Goal: Information Seeking & Learning: Learn about a topic

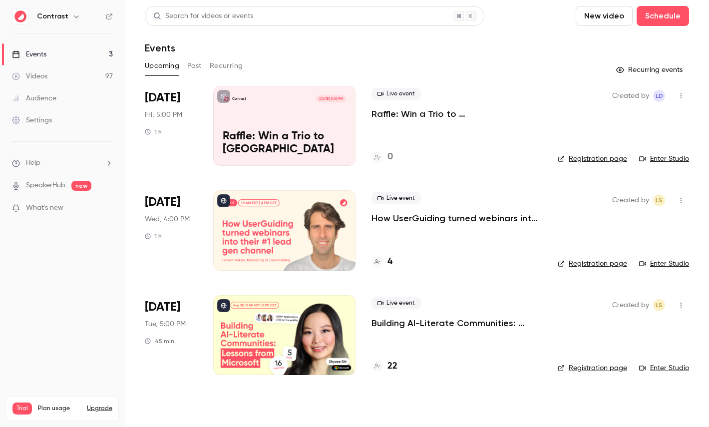
click at [72, 17] on icon "button" at bounding box center [76, 16] width 8 height 8
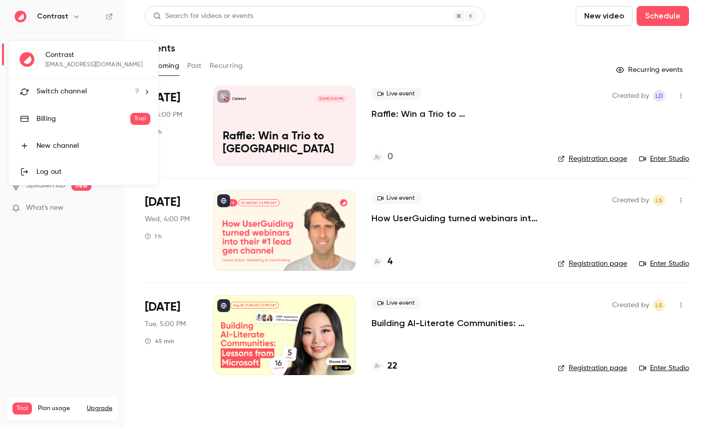
click at [65, 87] on span "Switch channel" at bounding box center [61, 91] width 50 height 10
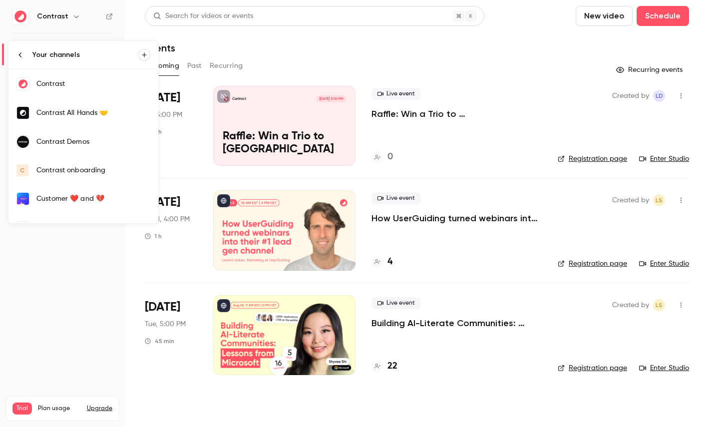
click at [72, 148] on link "Contrast Demos" at bounding box center [83, 141] width 150 height 29
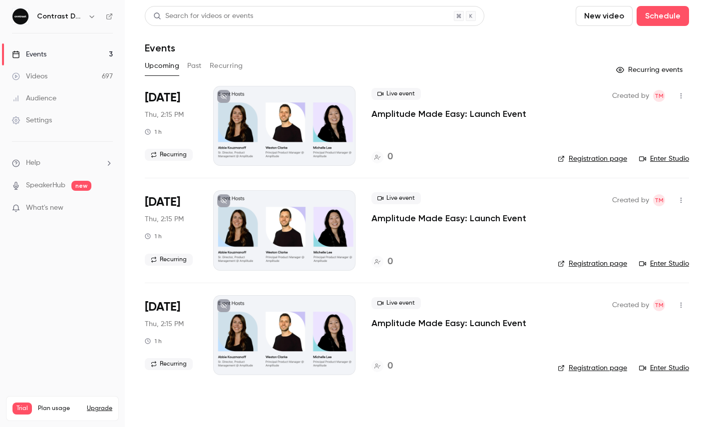
click at [61, 73] on link "Videos 697" at bounding box center [62, 76] width 125 height 22
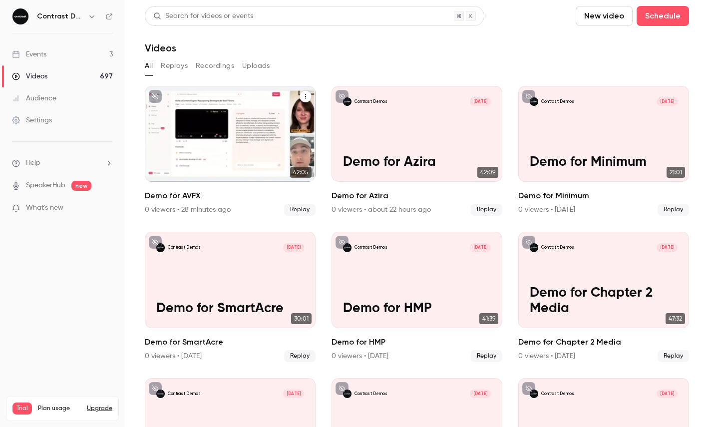
click at [305, 97] on icon "Demo for AVFX" at bounding box center [305, 96] width 6 height 6
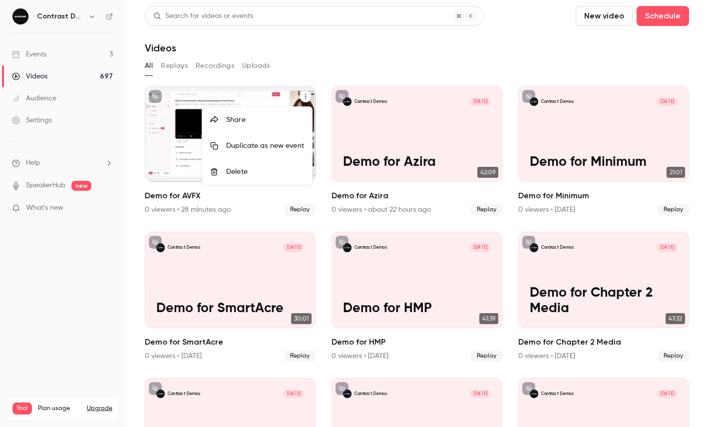
click at [285, 115] on div "Share" at bounding box center [265, 120] width 78 height 10
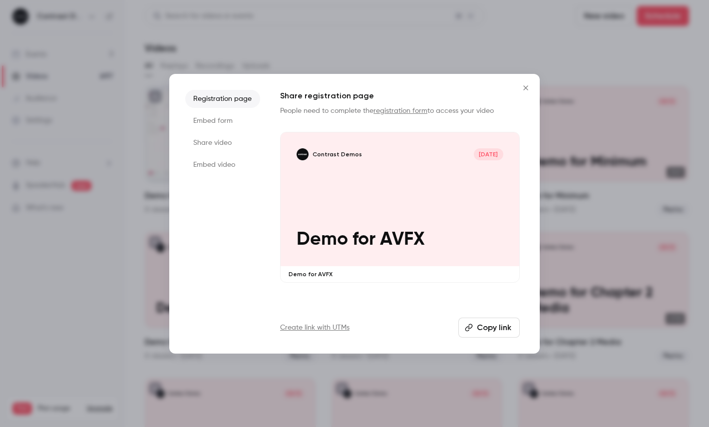
click at [218, 145] on li "Share video" at bounding box center [222, 143] width 75 height 18
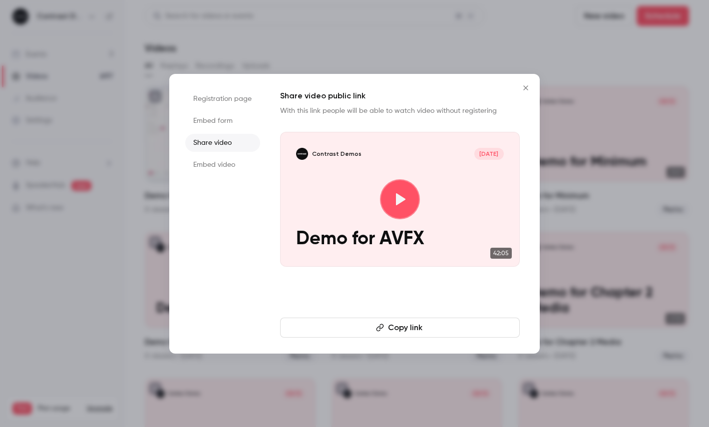
click at [388, 324] on button "Copy link" at bounding box center [400, 327] width 240 height 20
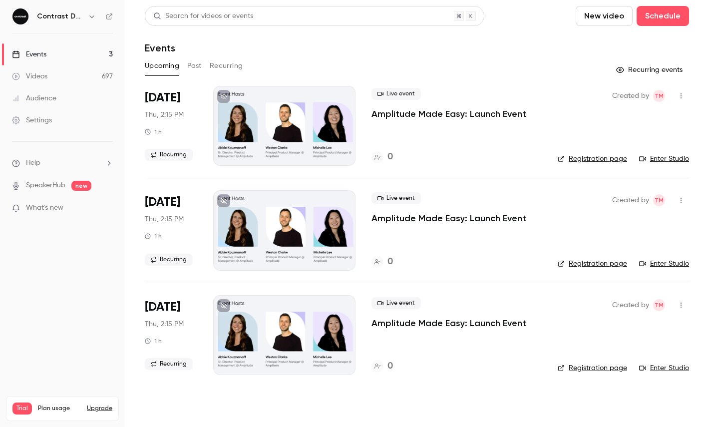
click at [89, 13] on icon "button" at bounding box center [92, 16] width 8 height 8
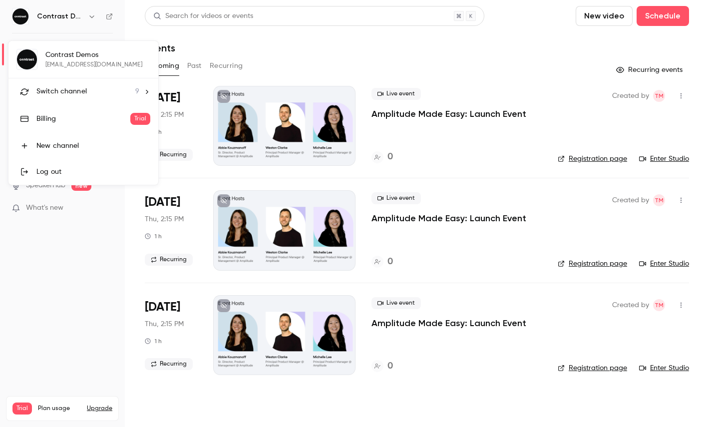
click at [88, 86] on div "Switch channel 9" at bounding box center [87, 91] width 103 height 10
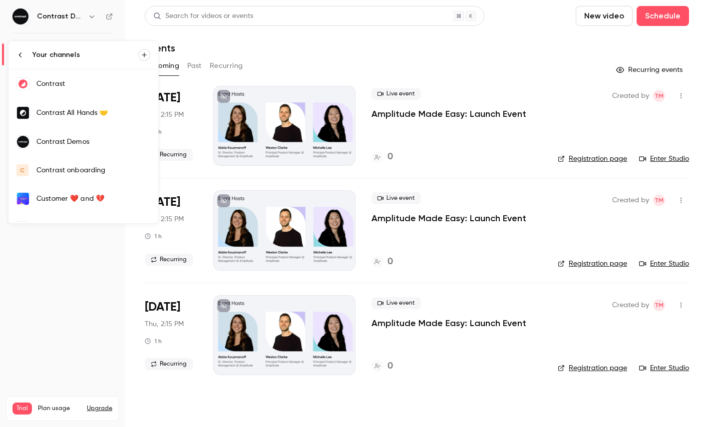
click at [66, 62] on li "Your channels" at bounding box center [83, 55] width 150 height 28
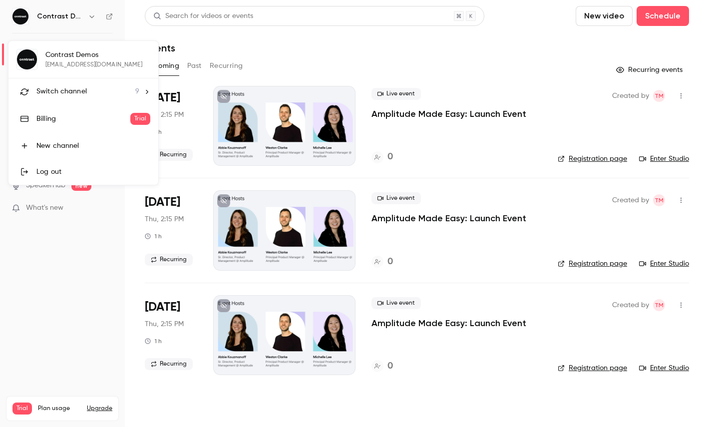
click at [82, 89] on span "Switch channel" at bounding box center [61, 91] width 50 height 10
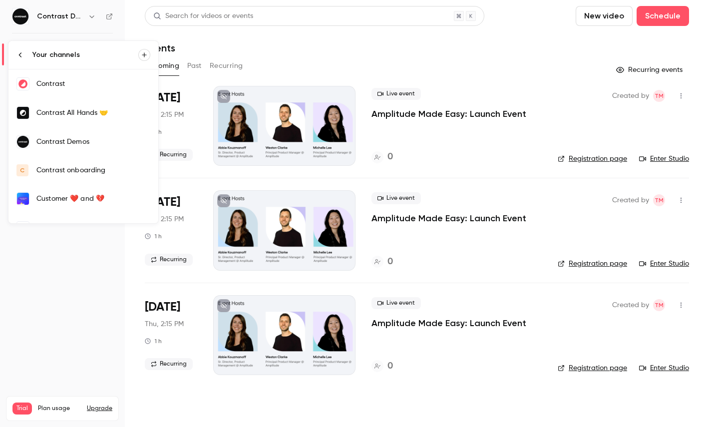
click at [81, 89] on link "Contrast" at bounding box center [83, 83] width 150 height 29
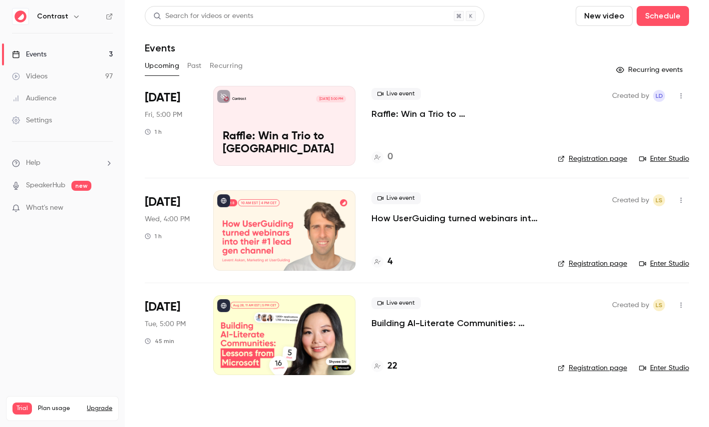
click at [67, 72] on link "Videos 97" at bounding box center [62, 76] width 125 height 22
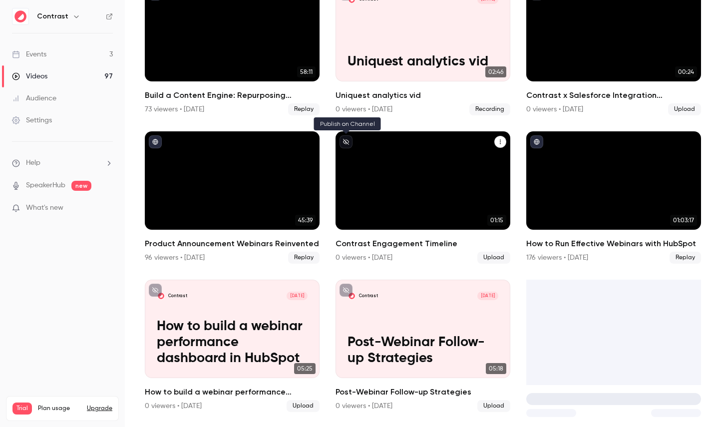
scroll to position [686, 0]
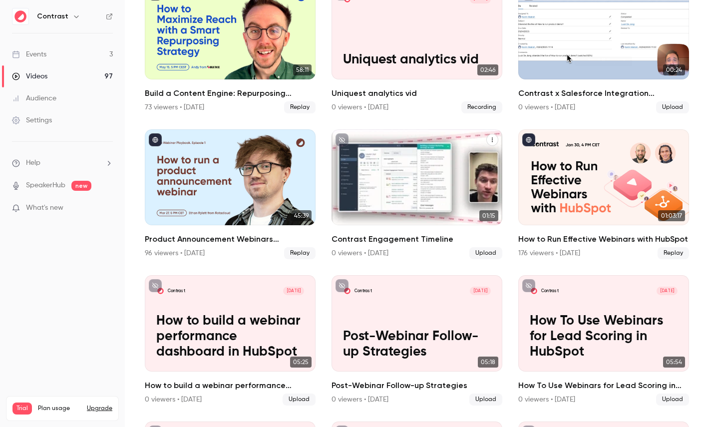
click at [491, 138] on icon "Contrast Engagement Timeline" at bounding box center [492, 140] width 6 height 6
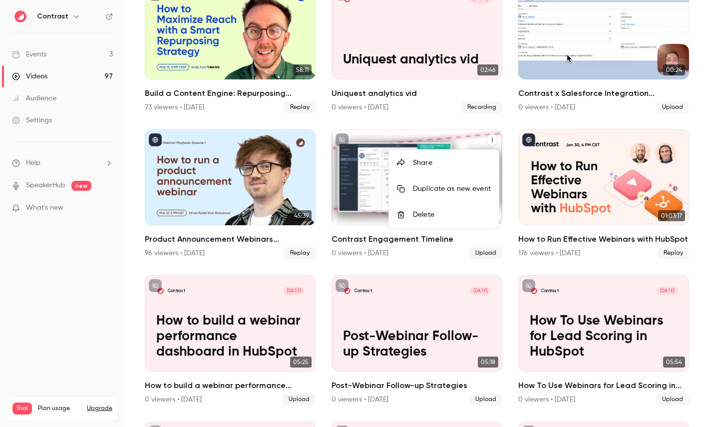
click at [432, 159] on div "Share" at bounding box center [452, 163] width 78 height 10
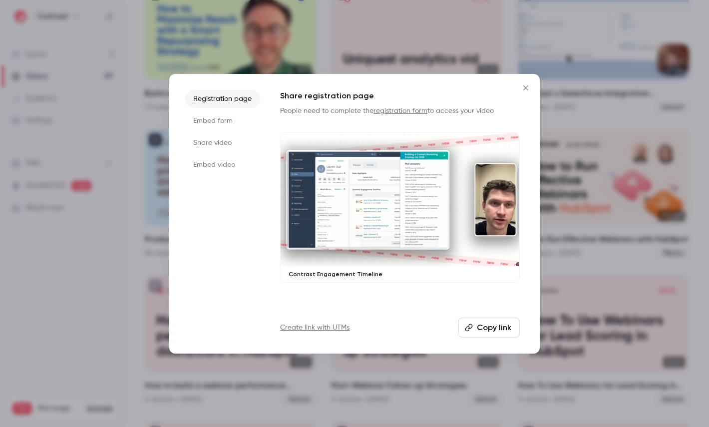
click at [214, 146] on li "Share video" at bounding box center [222, 143] width 75 height 18
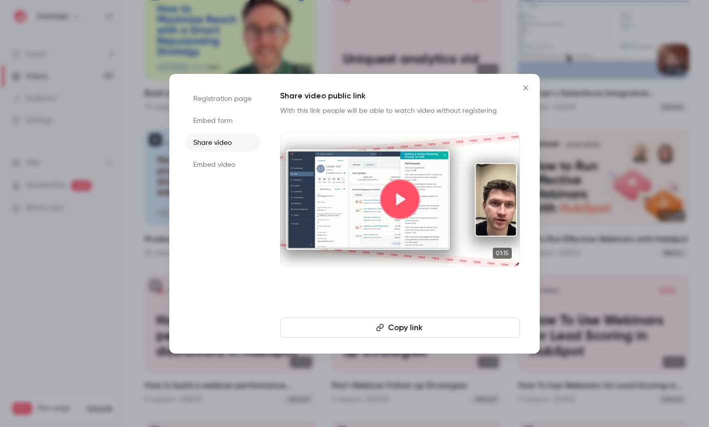
click at [383, 320] on button "Copy link" at bounding box center [400, 327] width 240 height 20
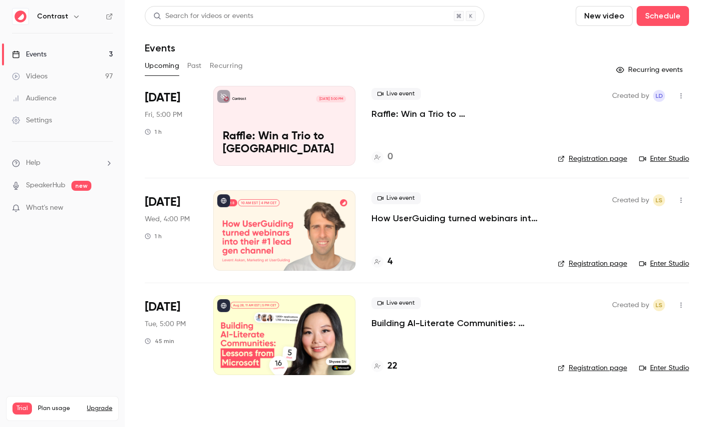
click at [72, 16] on icon "button" at bounding box center [76, 16] width 8 height 8
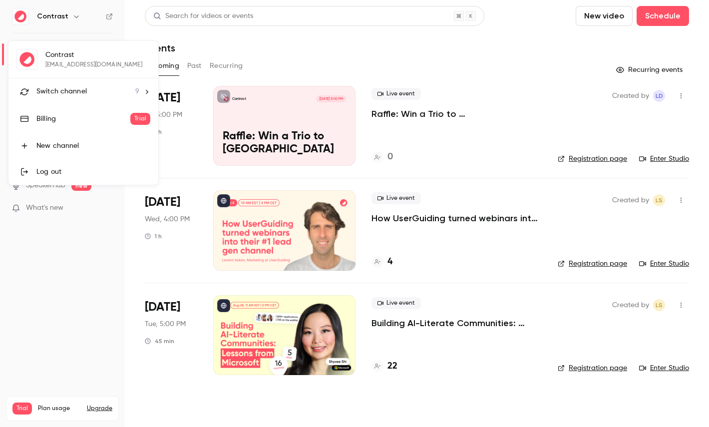
click at [76, 80] on li "Switch channel 9" at bounding box center [83, 91] width 150 height 26
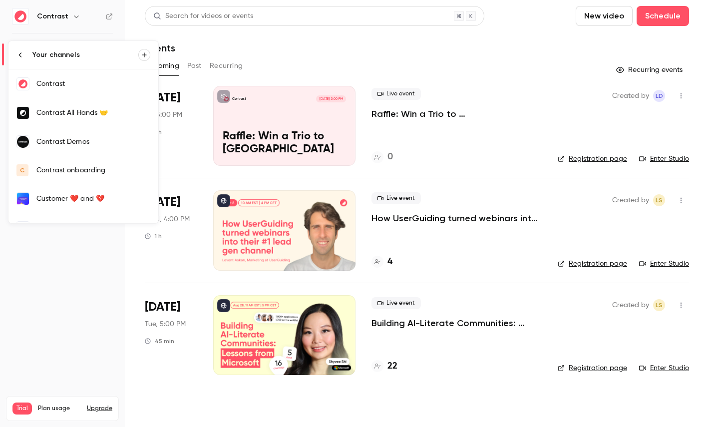
click at [85, 144] on div "Contrast Demos" at bounding box center [93, 142] width 114 height 10
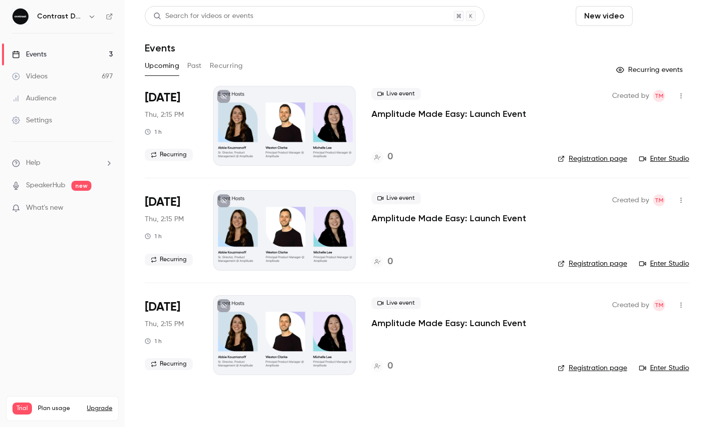
click at [667, 9] on button "Schedule" at bounding box center [662, 16] width 52 height 20
click at [630, 41] on div "One time event" at bounding box center [642, 43] width 76 height 10
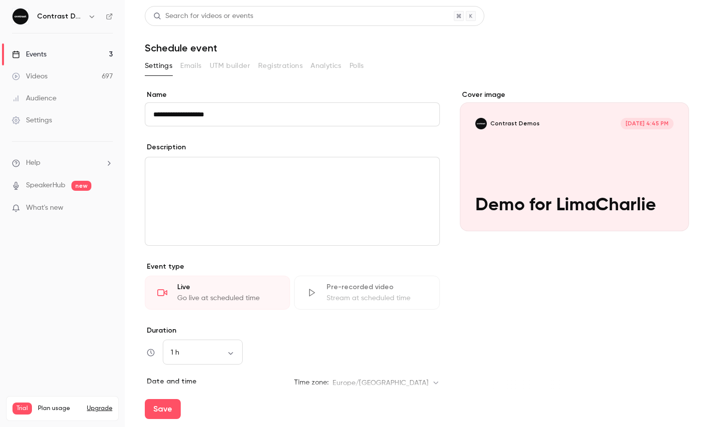
type input "**********"
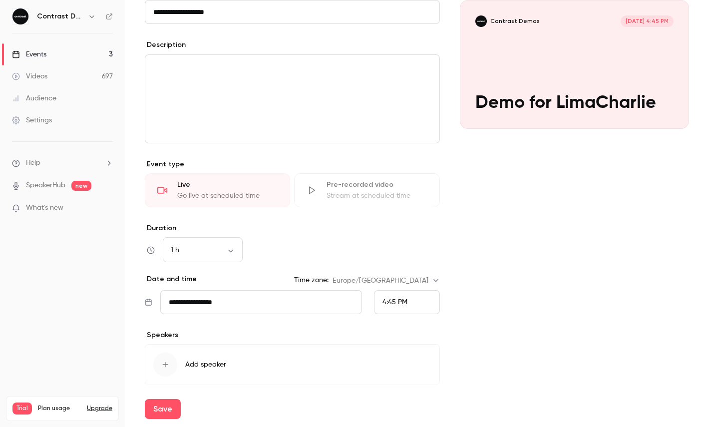
scroll to position [140, 0]
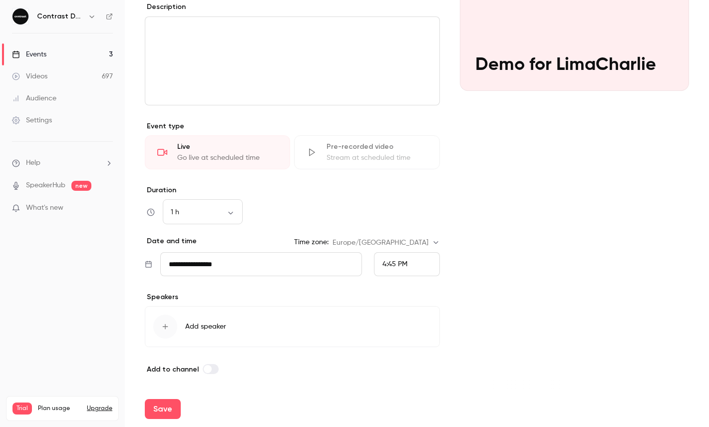
click at [409, 263] on div "4:45 PM" at bounding box center [407, 264] width 66 height 24
click at [404, 237] on li "5:30 PM" at bounding box center [406, 243] width 65 height 26
click at [166, 396] on div "Save" at bounding box center [417, 409] width 544 height 36
click at [170, 405] on button "Save" at bounding box center [163, 409] width 36 height 20
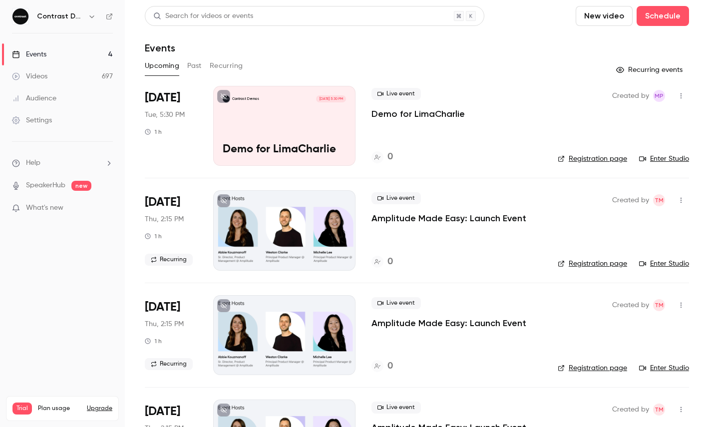
click at [93, 18] on icon "button" at bounding box center [92, 16] width 8 height 8
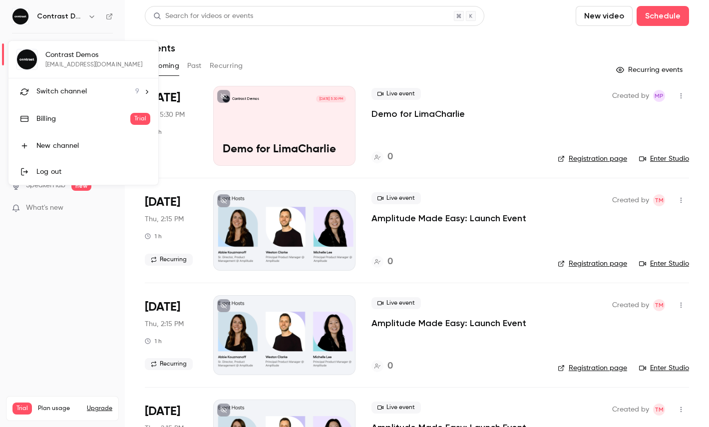
click at [76, 100] on li "Switch channel 9" at bounding box center [83, 91] width 150 height 26
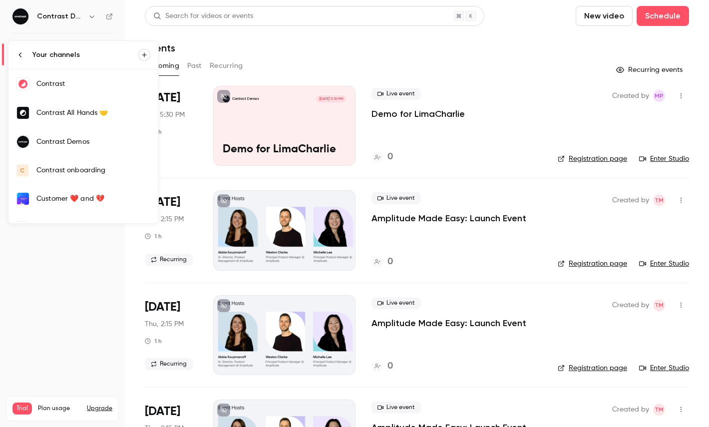
click at [57, 88] on div "Contrast" at bounding box center [93, 84] width 114 height 10
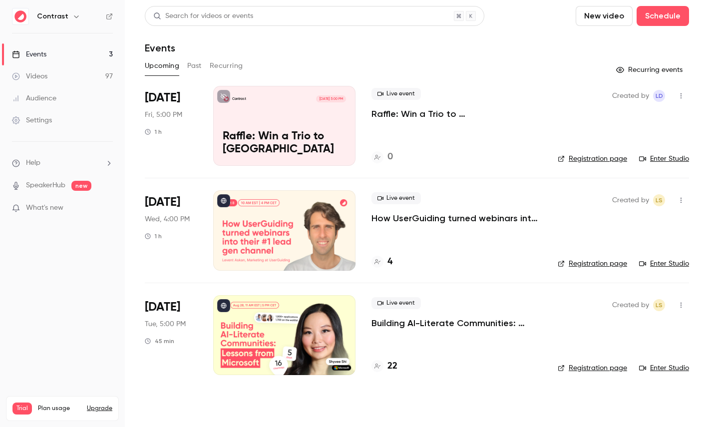
click at [49, 119] on div "Settings" at bounding box center [32, 120] width 40 height 10
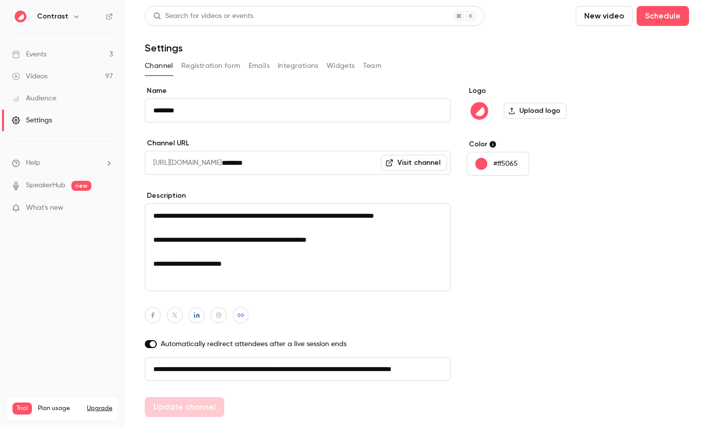
click at [44, 208] on span "What's new" at bounding box center [44, 208] width 37 height 10
click at [304, 85] on div "**********" at bounding box center [417, 227] width 544 height 443
click at [77, 15] on icon "button" at bounding box center [76, 16] width 8 height 8
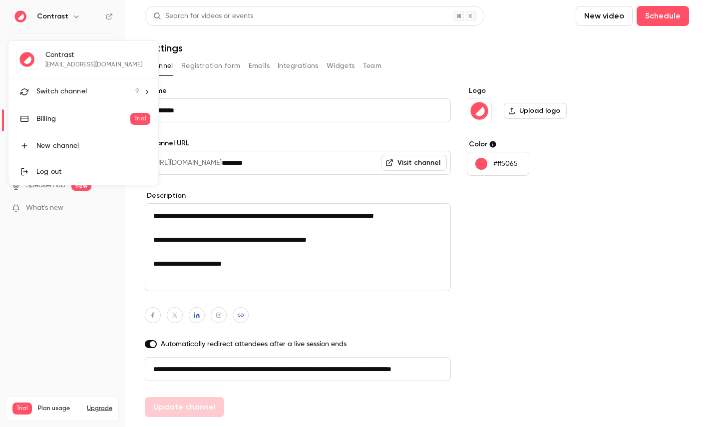
click at [57, 92] on span "Switch channel" at bounding box center [61, 91] width 50 height 10
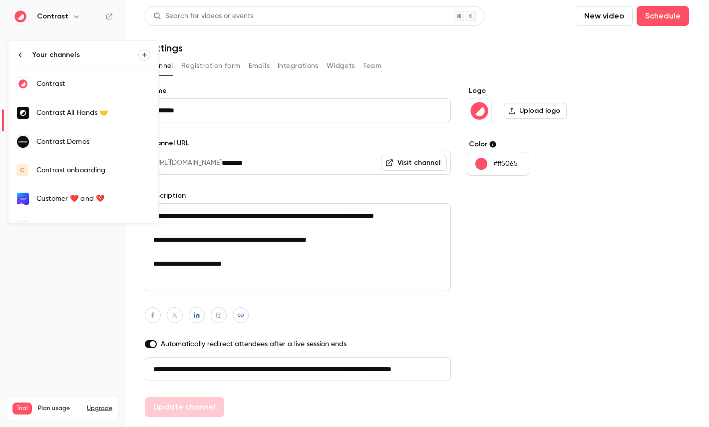
click at [74, 269] on div at bounding box center [354, 213] width 709 height 427
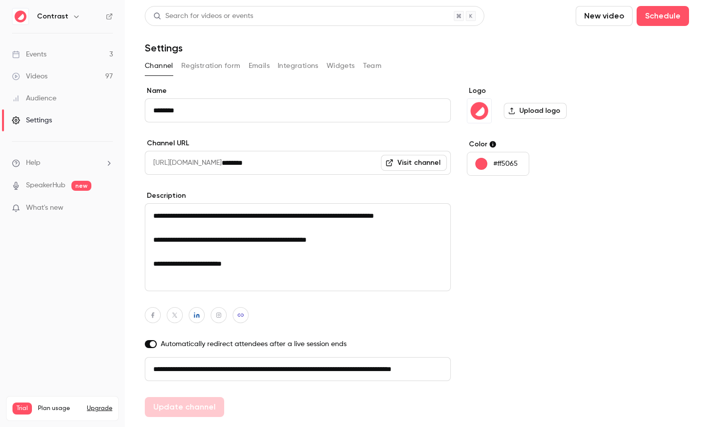
click at [231, 63] on button "Registration form" at bounding box center [210, 66] width 59 height 16
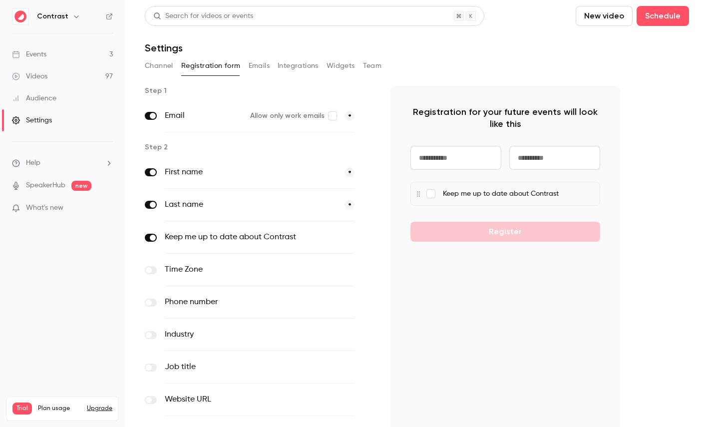
click at [260, 62] on button "Emails" at bounding box center [258, 66] width 21 height 16
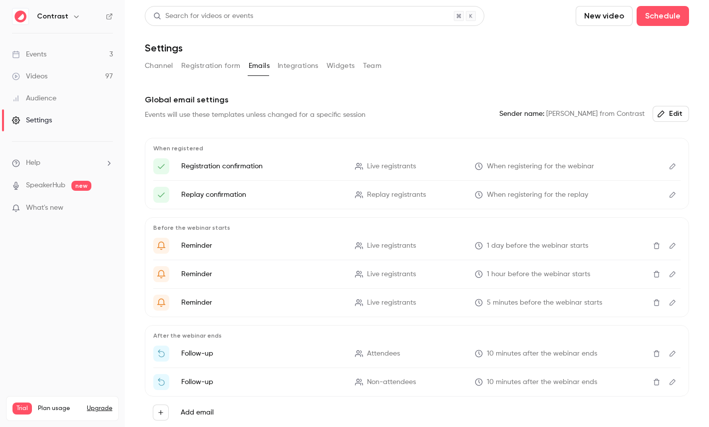
click at [70, 95] on link "Audience" at bounding box center [62, 98] width 125 height 22
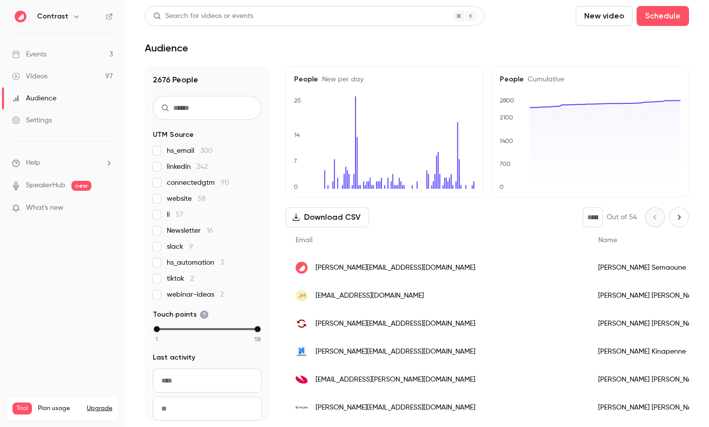
click at [82, 71] on link "Videos 97" at bounding box center [62, 76] width 125 height 22
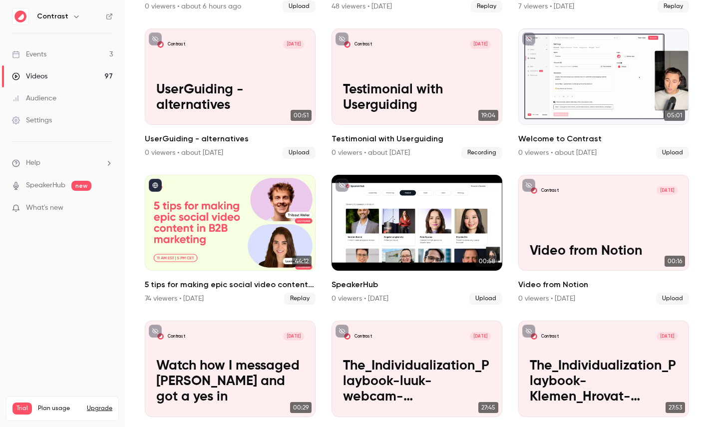
scroll to position [232, 0]
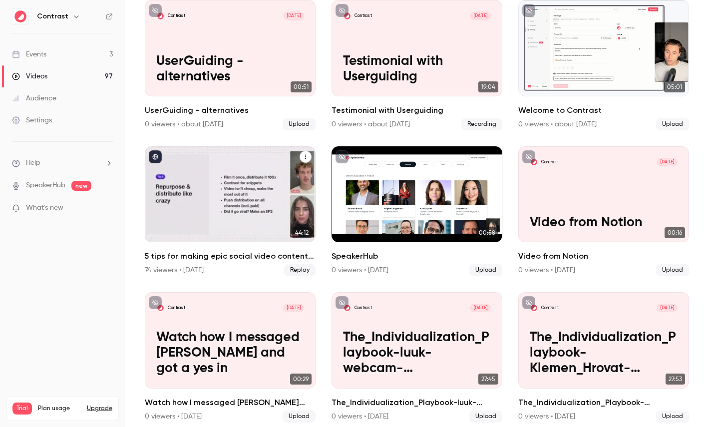
click at [214, 180] on div "5 tips for making epic social video content in B2B marketing" at bounding box center [230, 194] width 171 height 96
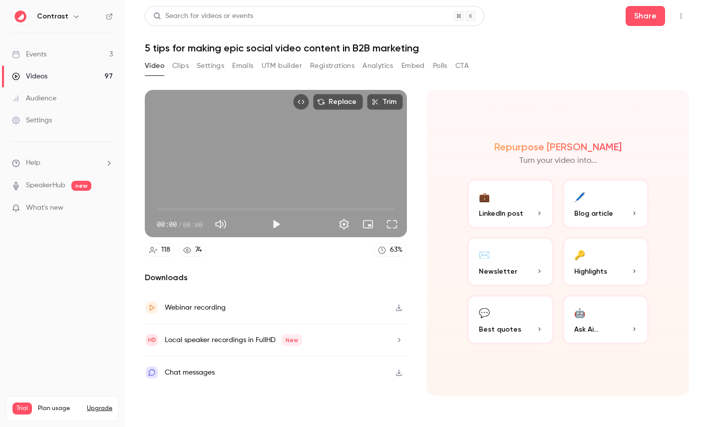
click at [331, 65] on button "Registrations" at bounding box center [332, 66] width 44 height 16
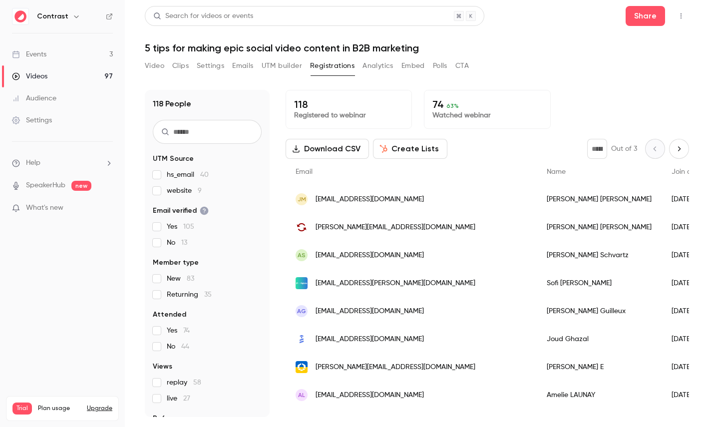
click at [414, 149] on button "Create Lists" at bounding box center [410, 149] width 74 height 20
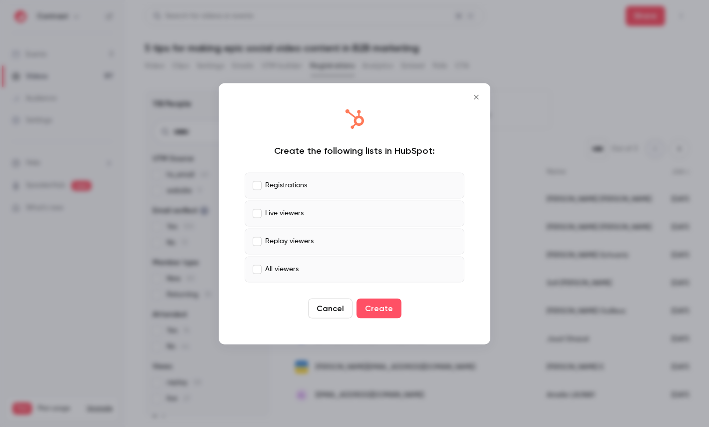
click at [294, 180] on p "Registrations" at bounding box center [286, 185] width 42 height 10
click at [293, 214] on p "Live viewers" at bounding box center [284, 213] width 38 height 10
click at [318, 162] on div "Create the following lists in HubSpot: Registrations Live viewers Replay viewer…" at bounding box center [354, 213] width 251 height 241
click at [314, 190] on label "Registrations" at bounding box center [355, 185] width 220 height 26
click at [312, 251] on label "Replay viewers" at bounding box center [355, 241] width 220 height 26
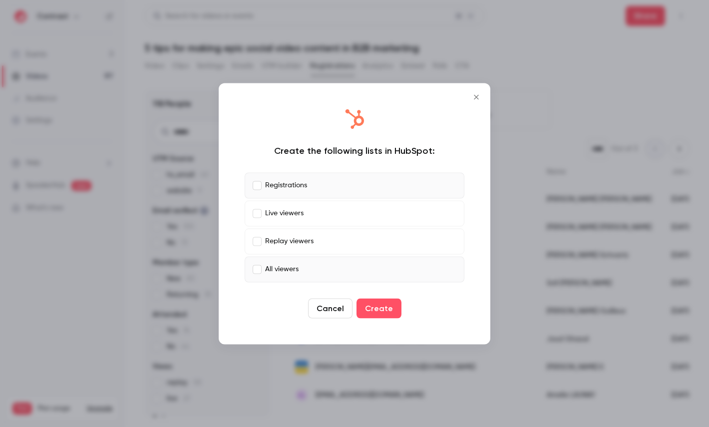
click at [312, 262] on label "All viewers" at bounding box center [355, 269] width 220 height 26
click at [475, 102] on button "Close" at bounding box center [476, 97] width 20 height 20
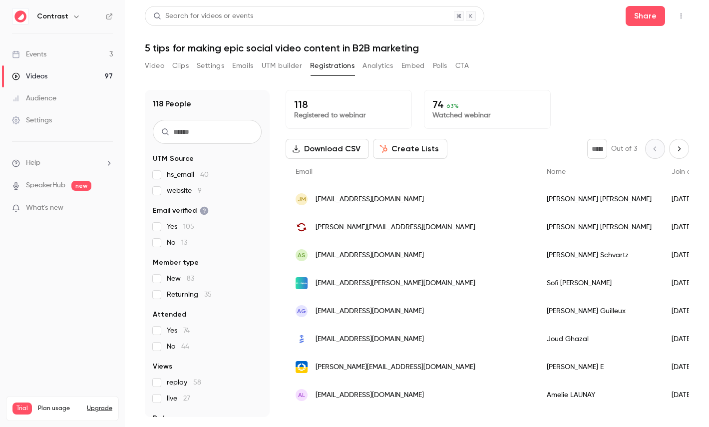
click at [81, 49] on link "Events 3" at bounding box center [62, 54] width 125 height 22
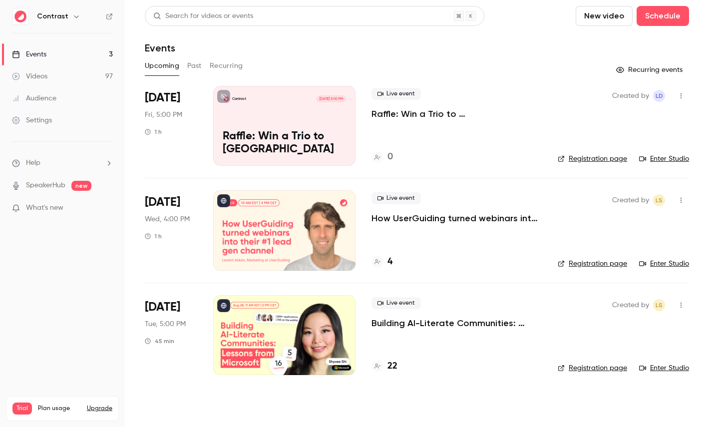
click at [676, 263] on link "Enter Studio" at bounding box center [664, 263] width 50 height 10
click at [52, 205] on span "What's new" at bounding box center [44, 208] width 37 height 10
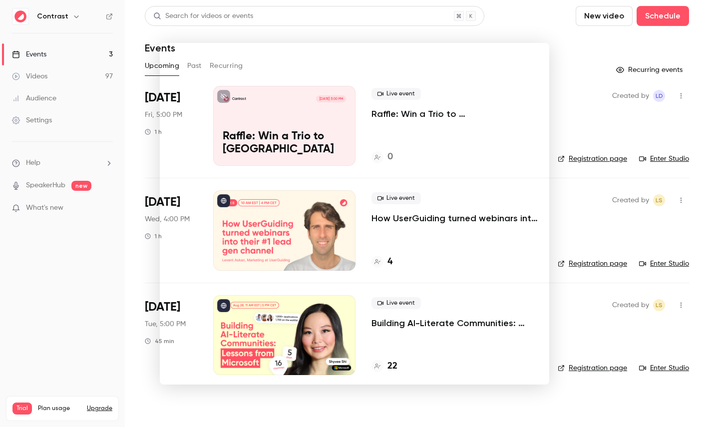
click at [516, 33] on div at bounding box center [354, 213] width 709 height 427
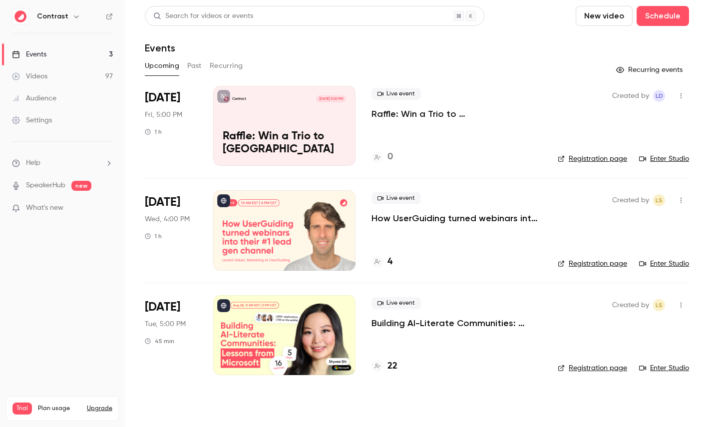
click at [46, 95] on div "Audience" at bounding box center [34, 98] width 44 height 10
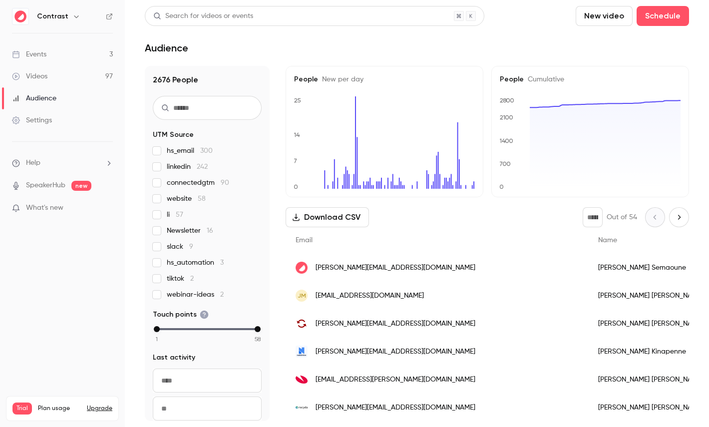
click at [422, 271] on div "salim@getcontrast.io" at bounding box center [436, 267] width 302 height 28
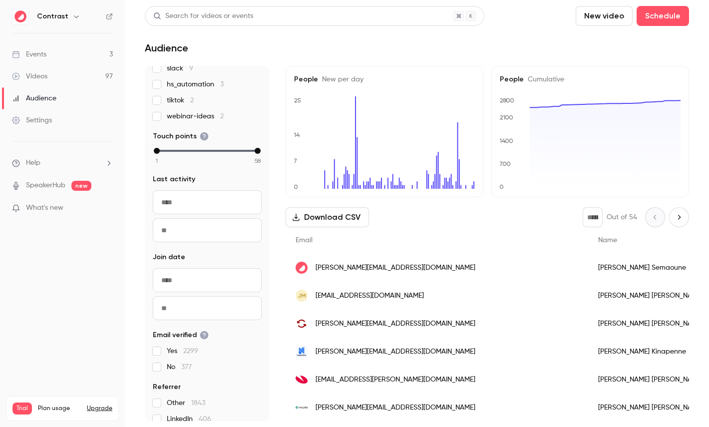
scroll to position [205, 0]
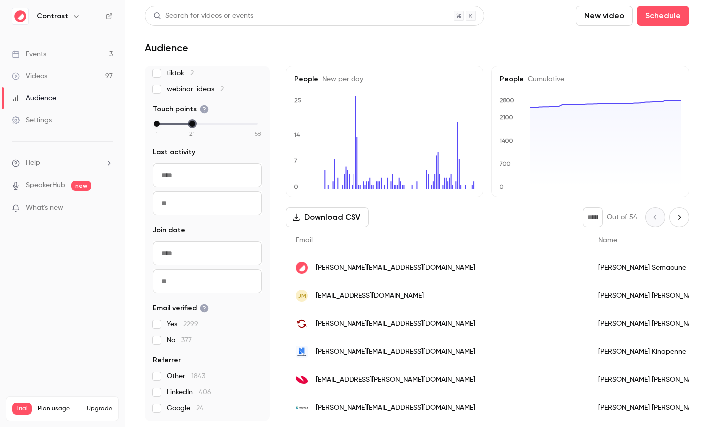
drag, startPoint x: 254, startPoint y: 126, endPoint x: 281, endPoint y: 118, distance: 28.0
click at [278, 119] on div "2676 People UTM Source hs_email 300 linkedin 242 connectedgtm 90 website 58 li …" at bounding box center [417, 243] width 544 height 355
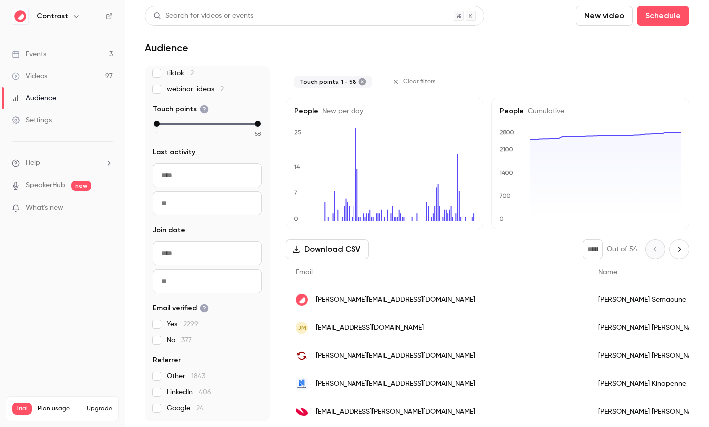
click at [227, 230] on legend "Join date" at bounding box center [207, 230] width 109 height 10
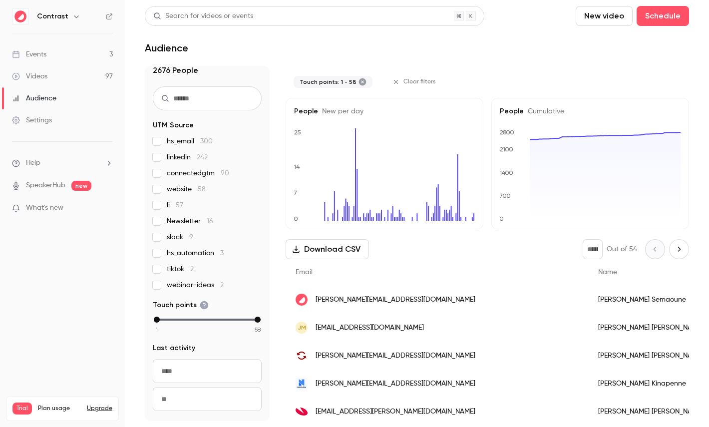
scroll to position [0, 0]
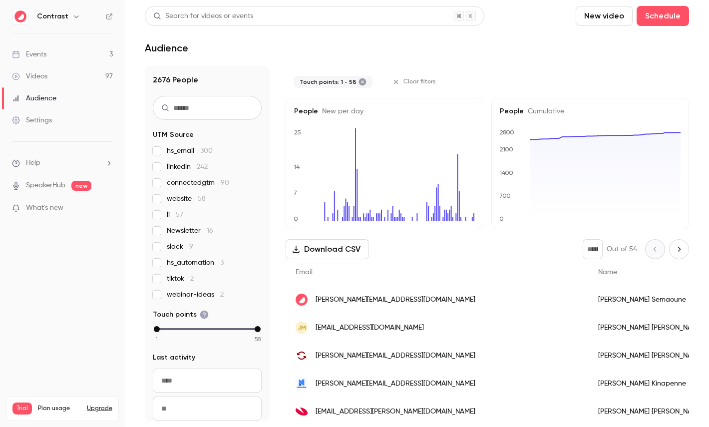
click at [67, 77] on link "Videos 97" at bounding box center [62, 76] width 125 height 22
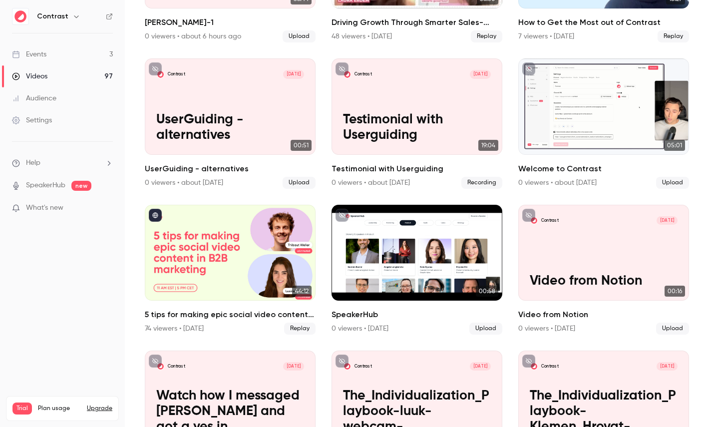
scroll to position [192, 0]
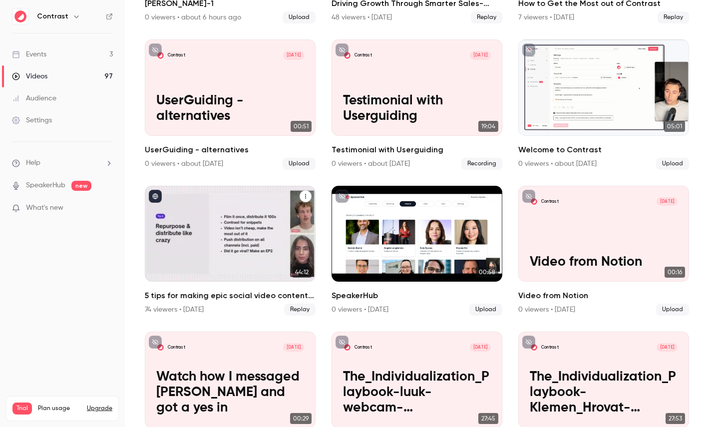
click at [224, 238] on div "5 tips for making epic social video content in B2B marketing" at bounding box center [230, 234] width 171 height 96
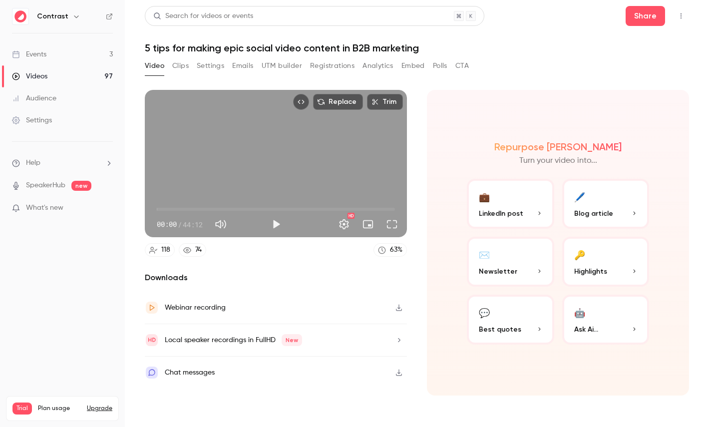
click at [322, 64] on button "Registrations" at bounding box center [332, 66] width 44 height 16
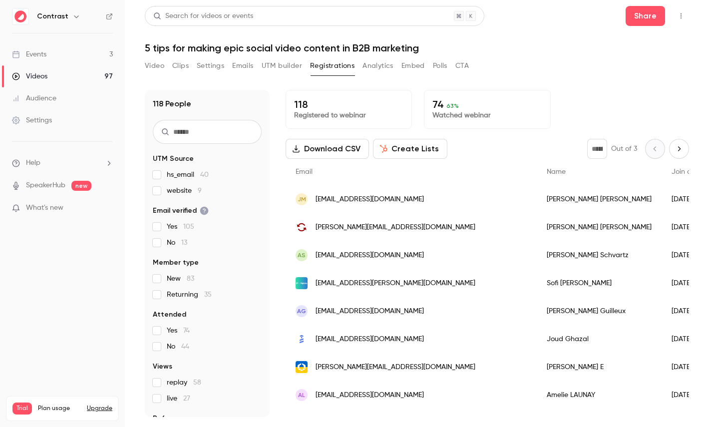
scroll to position [46, 0]
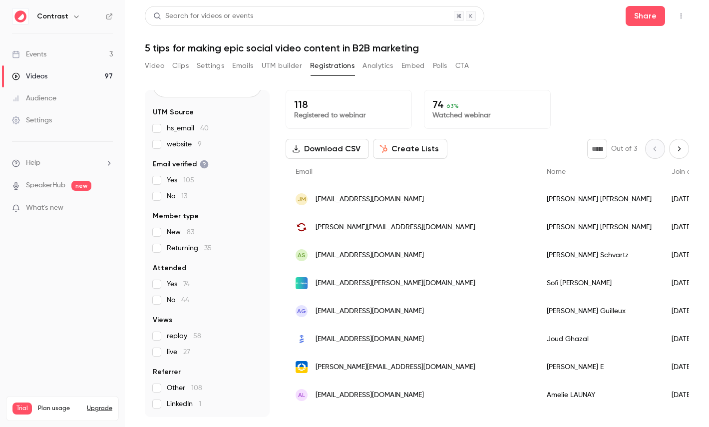
click at [398, 145] on button "Create Lists" at bounding box center [410, 149] width 74 height 20
click at [380, 68] on button "Analytics" at bounding box center [377, 66] width 31 height 16
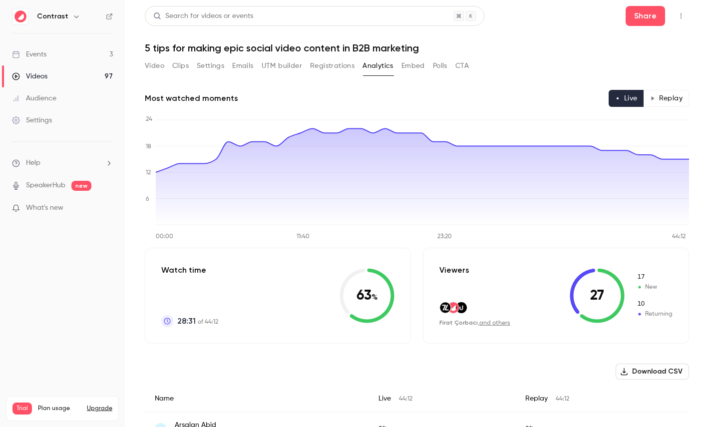
click at [342, 63] on button "Registrations" at bounding box center [332, 66] width 44 height 16
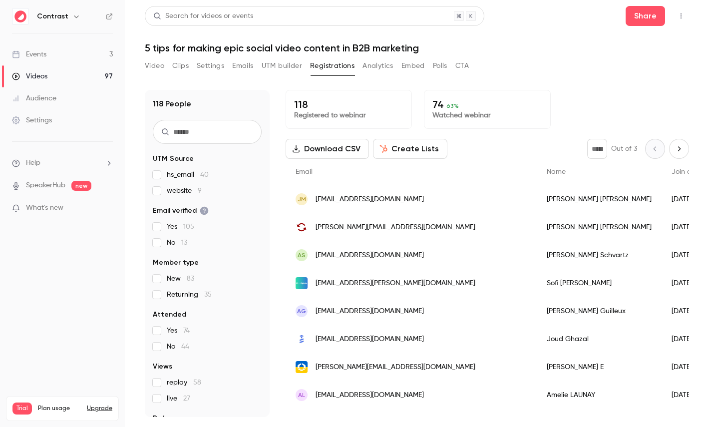
click at [375, 64] on button "Analytics" at bounding box center [377, 66] width 31 height 16
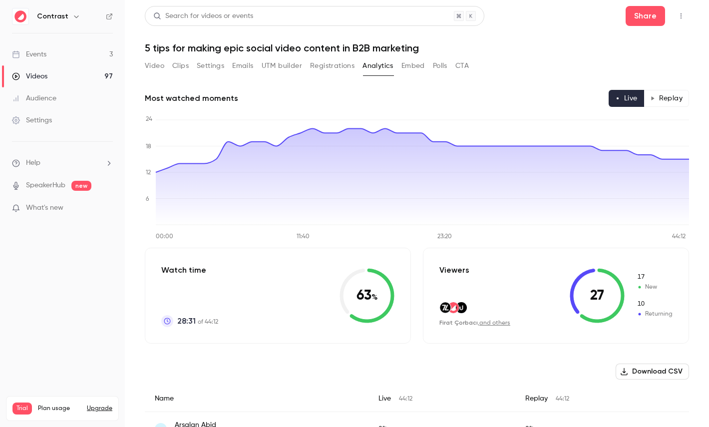
click at [666, 102] on button "Replay" at bounding box center [665, 98] width 45 height 17
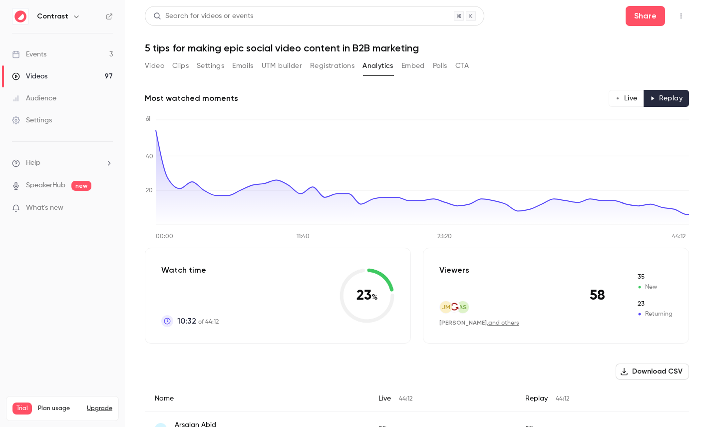
click at [627, 98] on button "Live" at bounding box center [625, 98] width 35 height 17
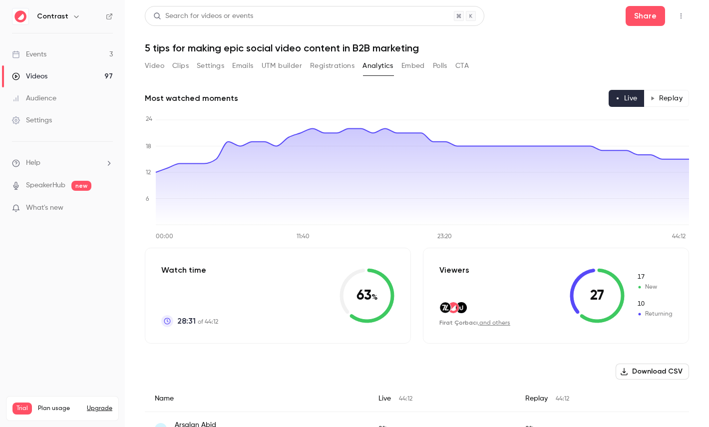
click at [662, 91] on button "Replay" at bounding box center [665, 98] width 45 height 17
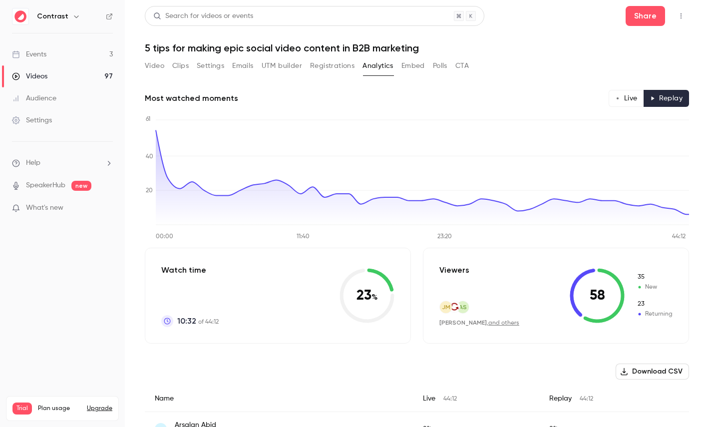
click at [441, 67] on button "Polls" at bounding box center [440, 66] width 14 height 16
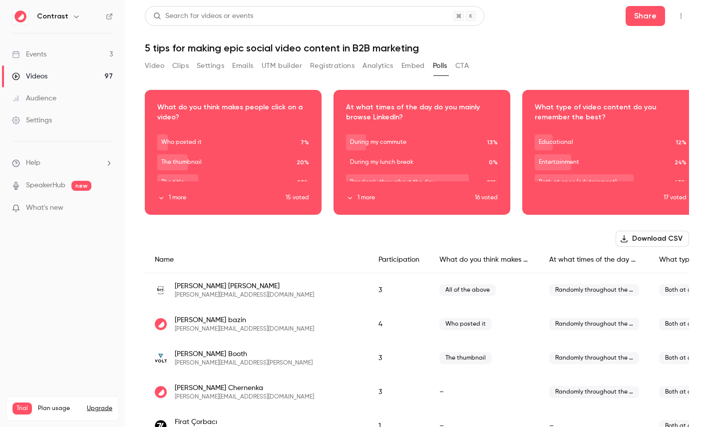
click at [462, 66] on button "CTA" at bounding box center [461, 66] width 13 height 16
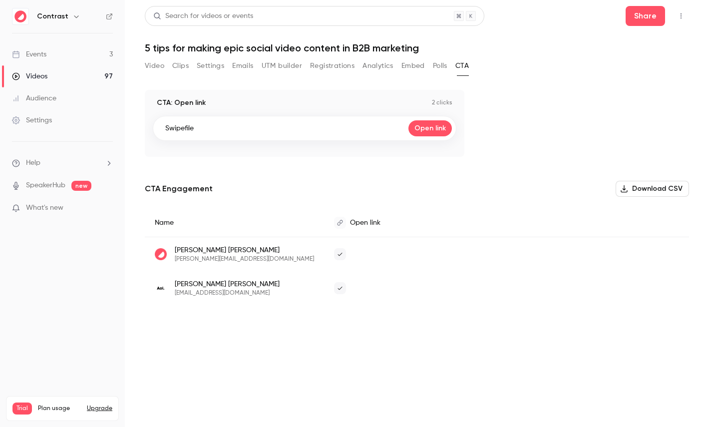
click at [372, 61] on button "Analytics" at bounding box center [377, 66] width 31 height 16
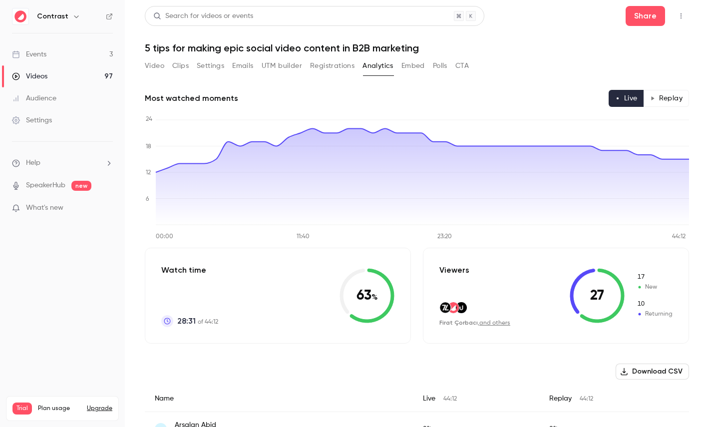
click at [333, 62] on button "Registrations" at bounding box center [332, 66] width 44 height 16
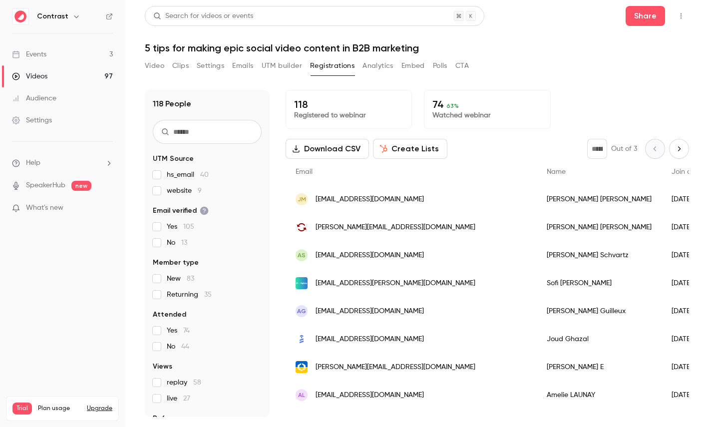
click at [151, 64] on button "Video" at bounding box center [154, 66] width 19 height 16
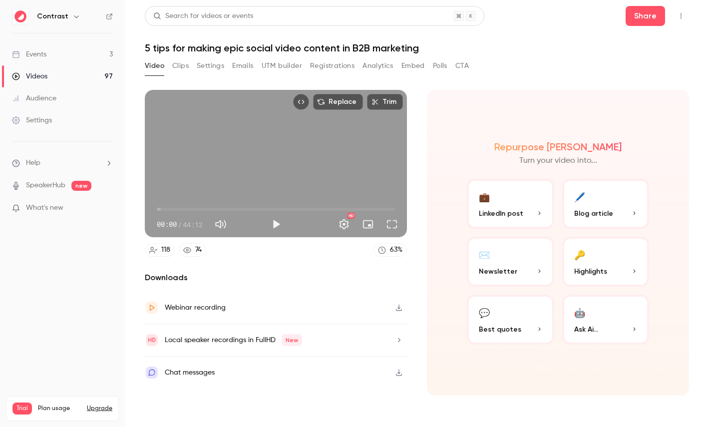
click at [387, 67] on button "Analytics" at bounding box center [377, 66] width 31 height 16
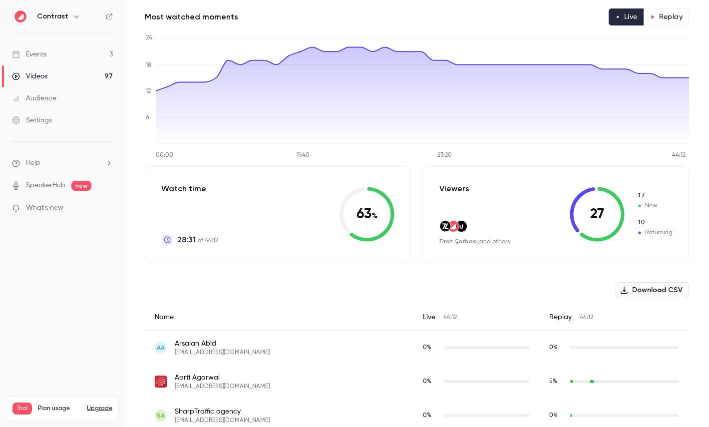
scroll to position [54, 0]
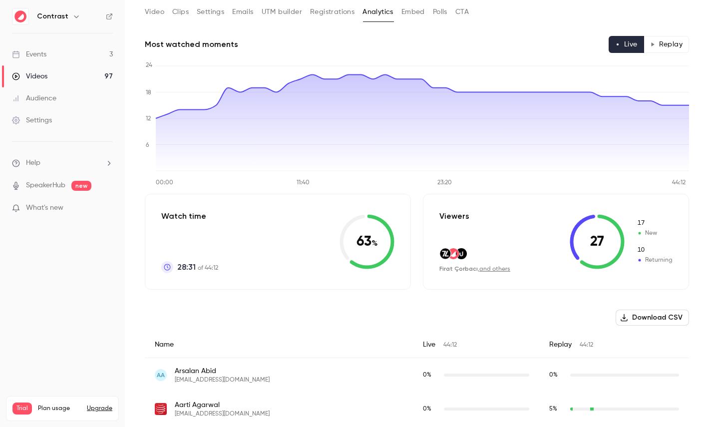
click at [669, 44] on button "Replay" at bounding box center [665, 44] width 45 height 17
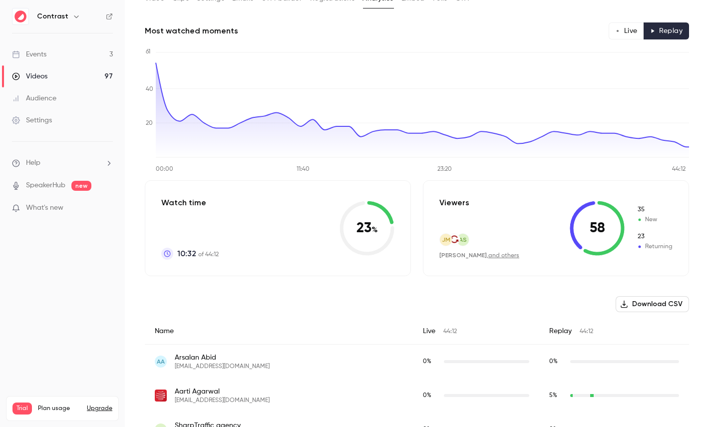
scroll to position [66, 0]
click at [629, 33] on button "Live" at bounding box center [625, 31] width 35 height 17
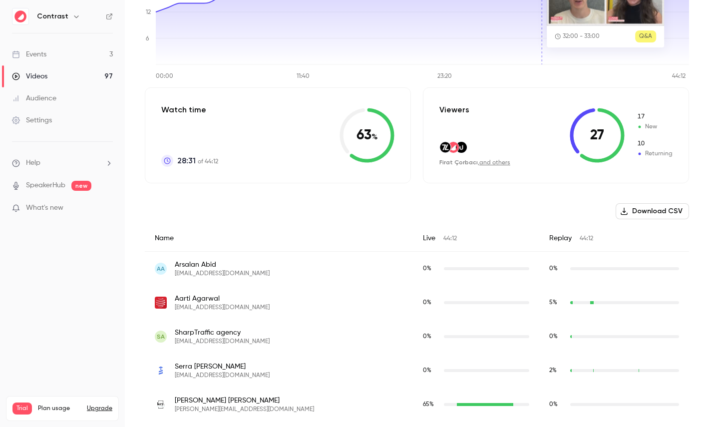
scroll to position [164, 0]
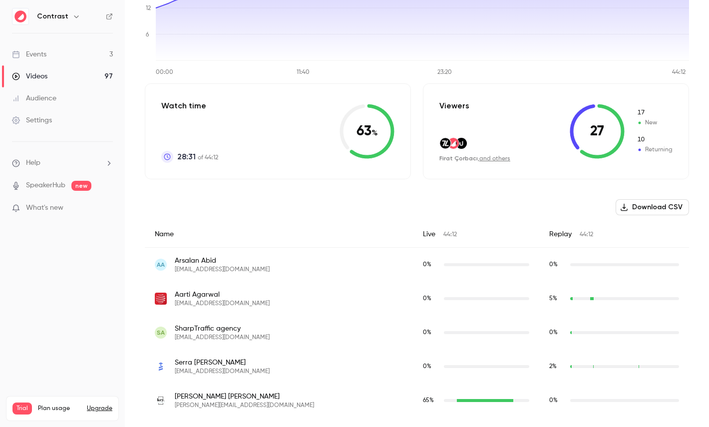
drag, startPoint x: 592, startPoint y: 125, endPoint x: 610, endPoint y: 132, distance: 19.3
click at [609, 132] on icon at bounding box center [596, 131] width 55 height 55
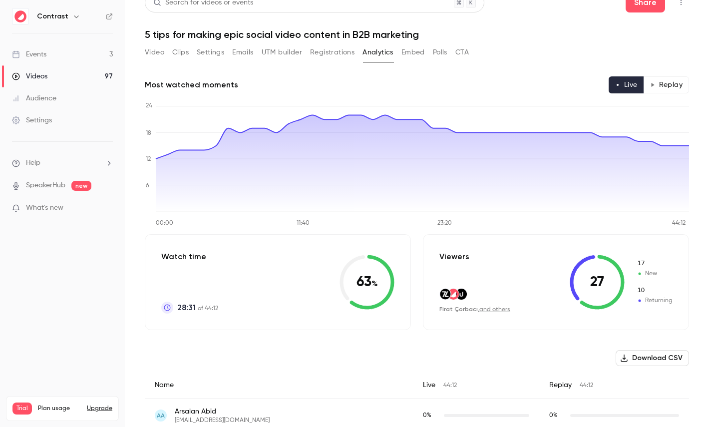
scroll to position [0, 0]
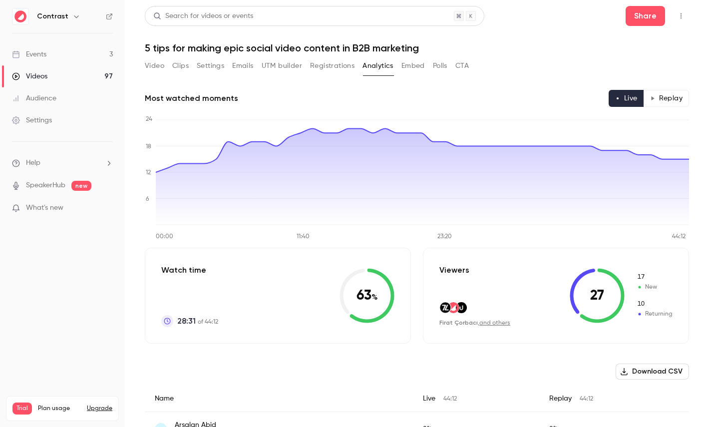
click at [154, 65] on button "Video" at bounding box center [154, 66] width 19 height 16
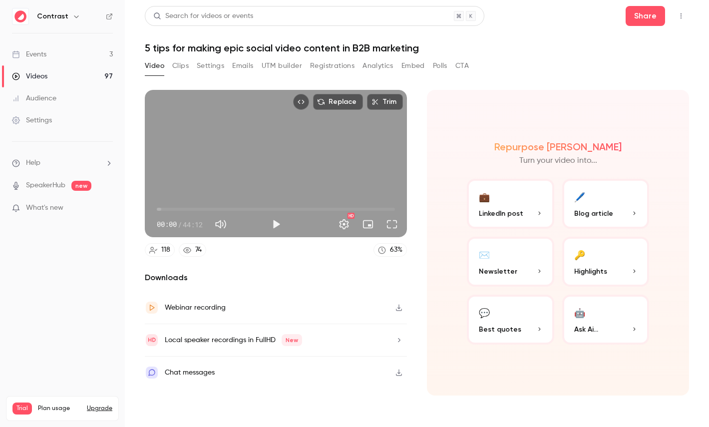
click at [64, 71] on link "Videos 97" at bounding box center [62, 76] width 125 height 22
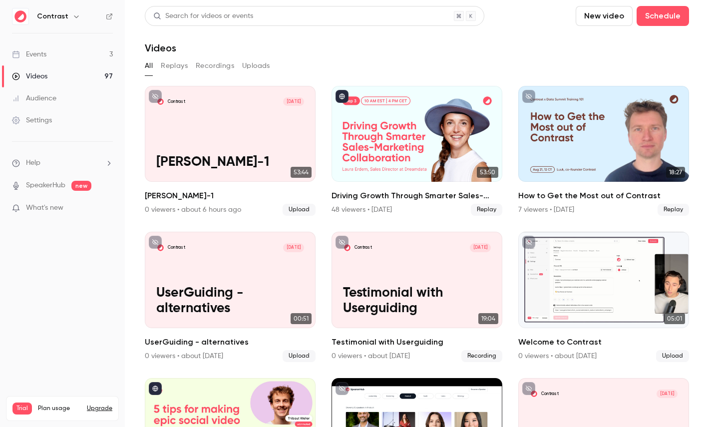
click at [50, 56] on link "Events 3" at bounding box center [62, 54] width 125 height 22
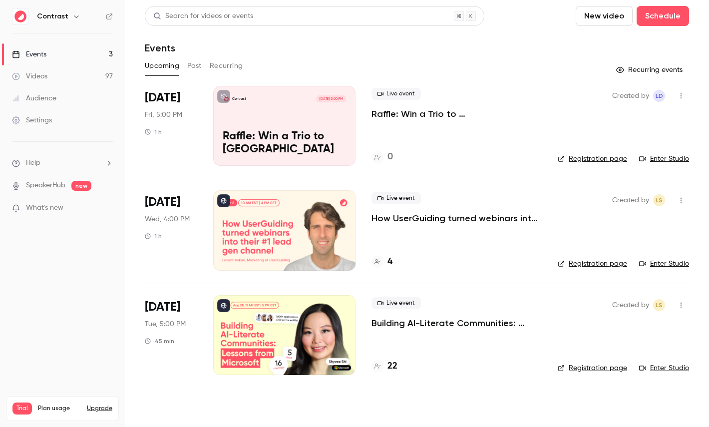
click at [23, 71] on div "Videos" at bounding box center [29, 76] width 35 height 10
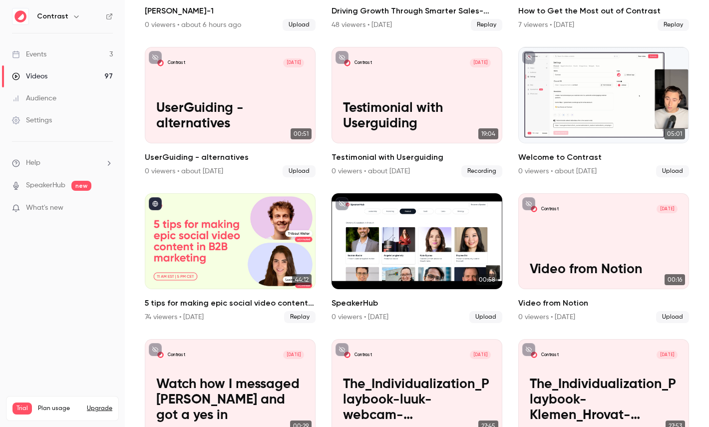
scroll to position [269, 0]
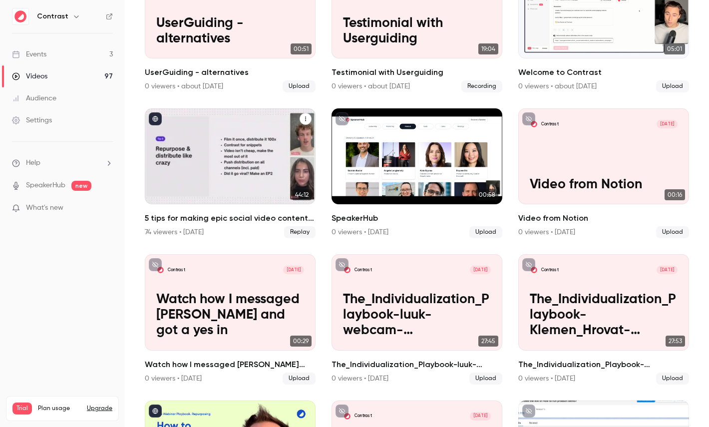
click at [237, 154] on div "5 tips for making epic social video content in B2B marketing" at bounding box center [230, 156] width 171 height 96
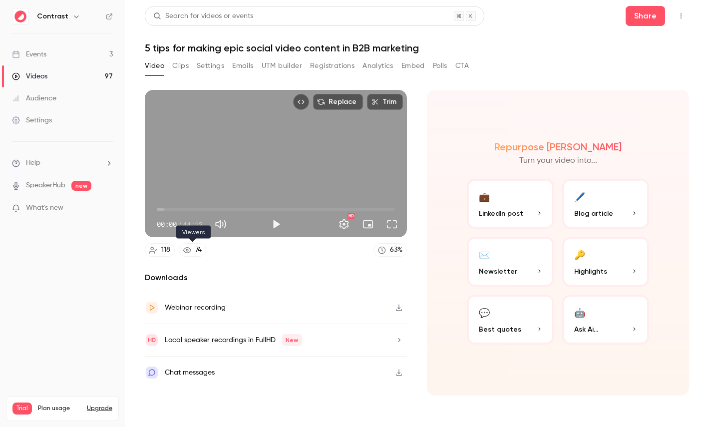
click at [192, 252] on link "74" at bounding box center [192, 249] width 27 height 13
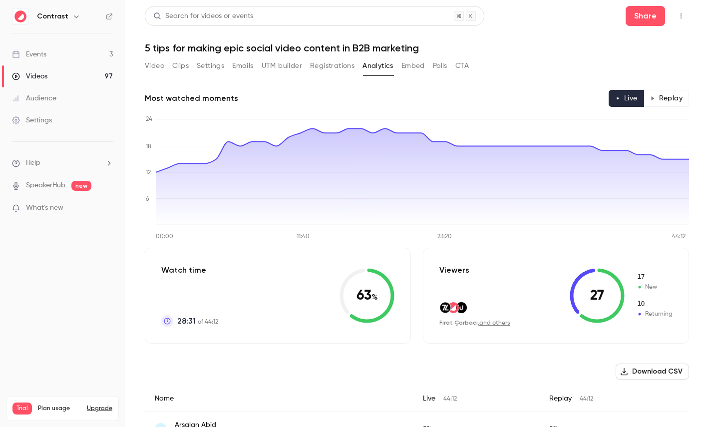
click at [666, 100] on button "Replay" at bounding box center [665, 98] width 45 height 17
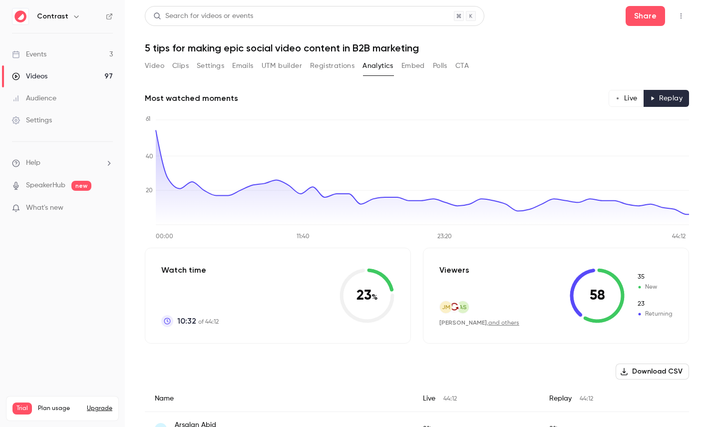
click at [626, 97] on button "Live" at bounding box center [625, 98] width 35 height 17
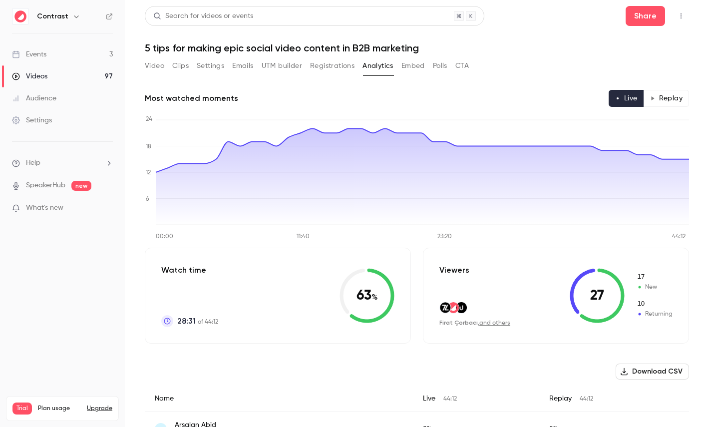
click at [154, 65] on button "Video" at bounding box center [154, 66] width 19 height 16
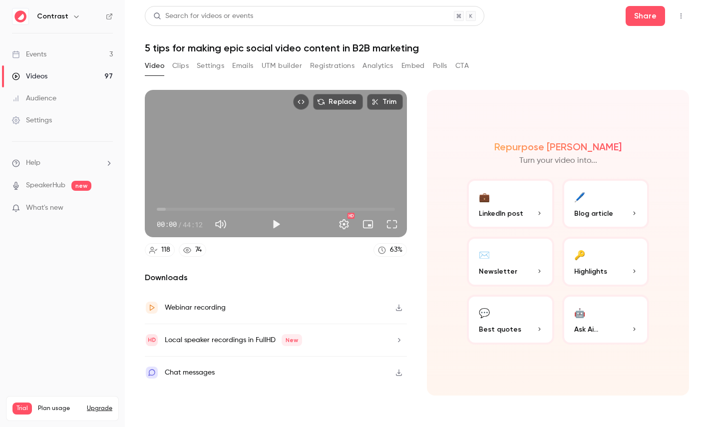
click at [334, 62] on button "Registrations" at bounding box center [332, 66] width 44 height 16
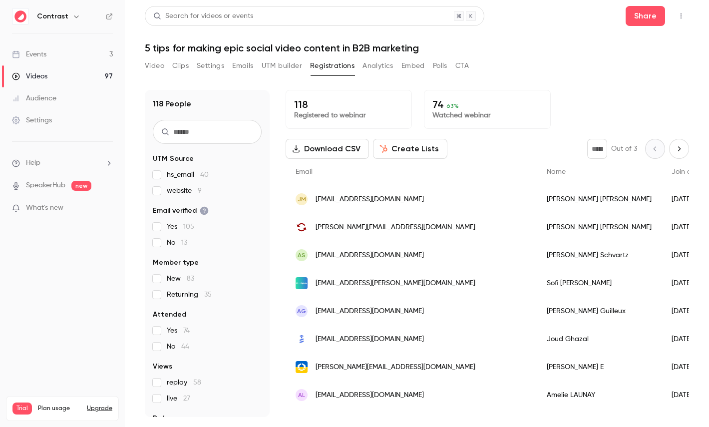
click at [373, 58] on button "Analytics" at bounding box center [377, 66] width 31 height 16
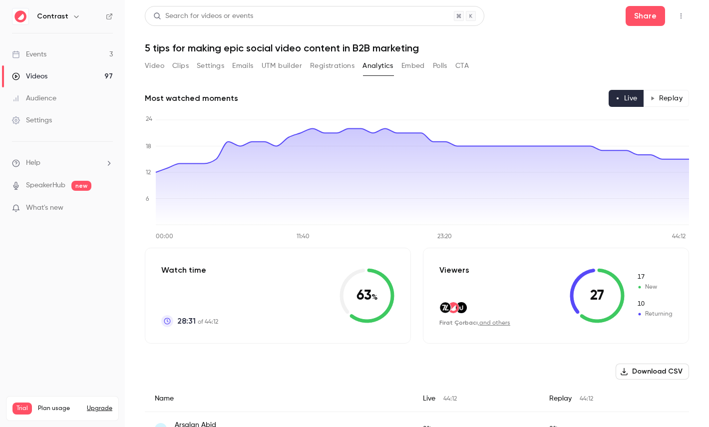
click at [340, 77] on div "Video Clips Settings Emails UTM builder Registrations Analytics Embed Polls CTA" at bounding box center [307, 68] width 324 height 20
click at [339, 62] on button "Registrations" at bounding box center [332, 66] width 44 height 16
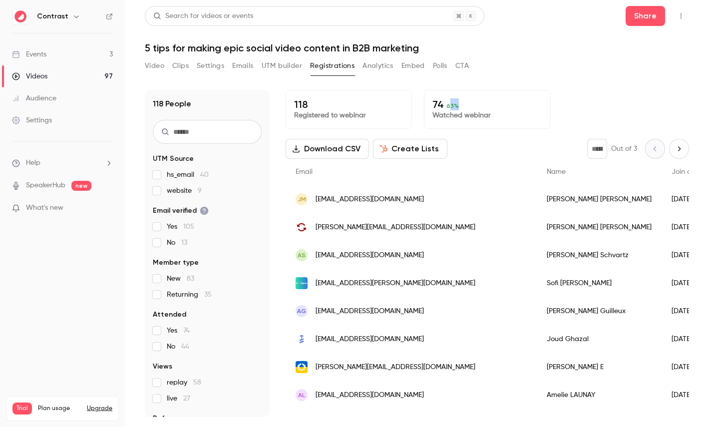
drag, startPoint x: 447, startPoint y: 105, endPoint x: 469, endPoint y: 105, distance: 22.5
click at [469, 105] on p "74 63 %" at bounding box center [486, 104] width 109 height 12
click at [446, 107] on span "63 %" at bounding box center [452, 105] width 12 height 7
drag, startPoint x: 445, startPoint y: 106, endPoint x: 466, endPoint y: 106, distance: 20.5
click at [465, 106] on p "74 63 %" at bounding box center [486, 104] width 109 height 12
